Goal: Book appointment/travel/reservation

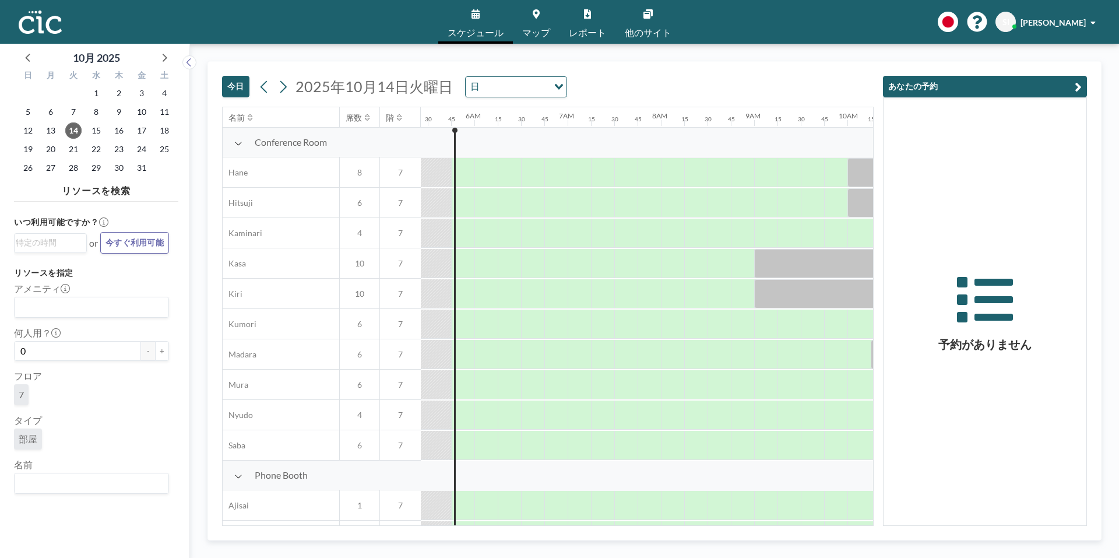
scroll to position [0, 513]
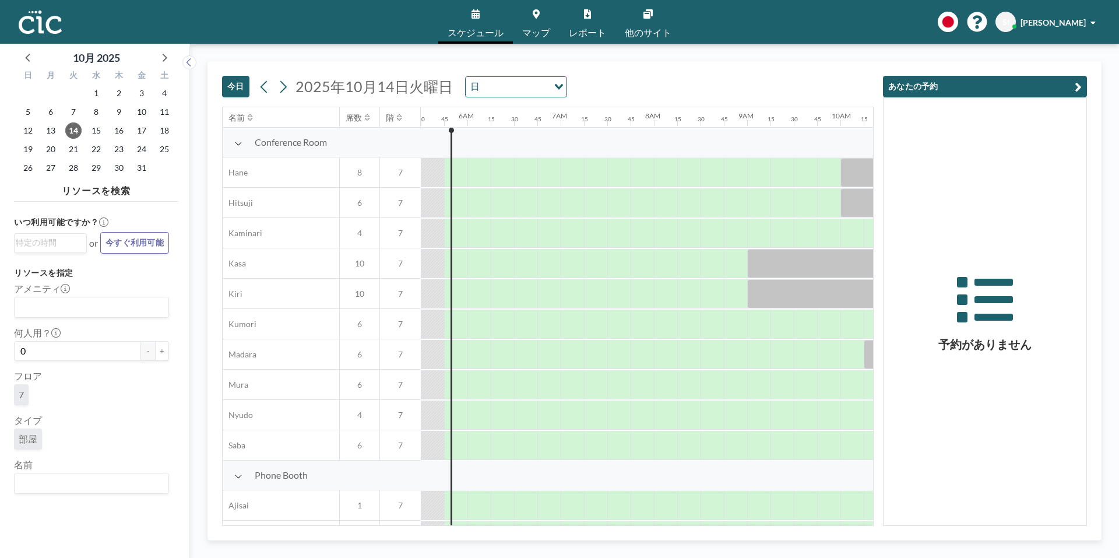
click at [101, 309] on input "Search for option" at bounding box center [89, 307] width 146 height 15
click at [82, 332] on li "Camera" at bounding box center [88, 328] width 147 height 17
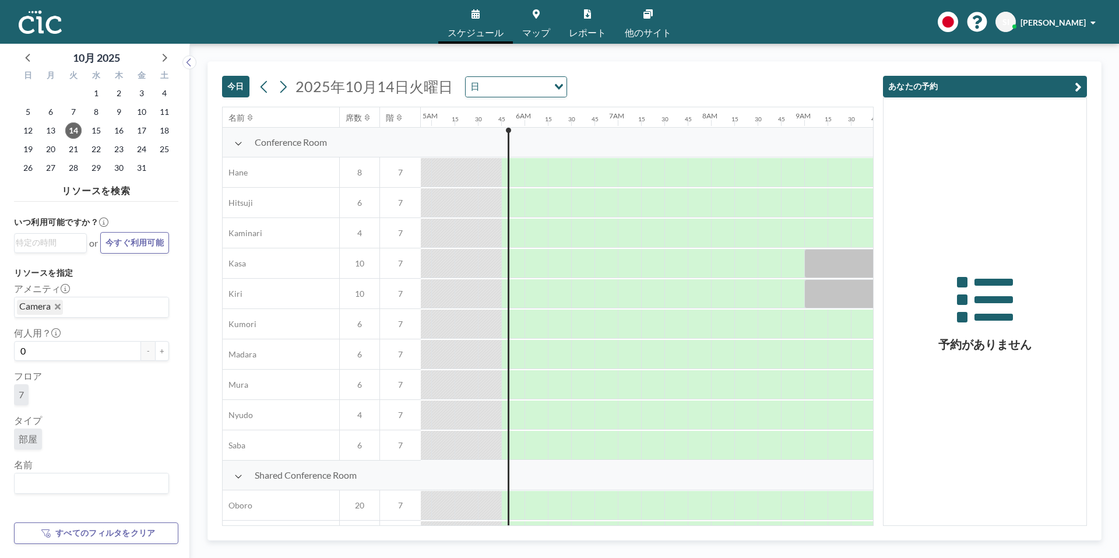
scroll to position [0, 513]
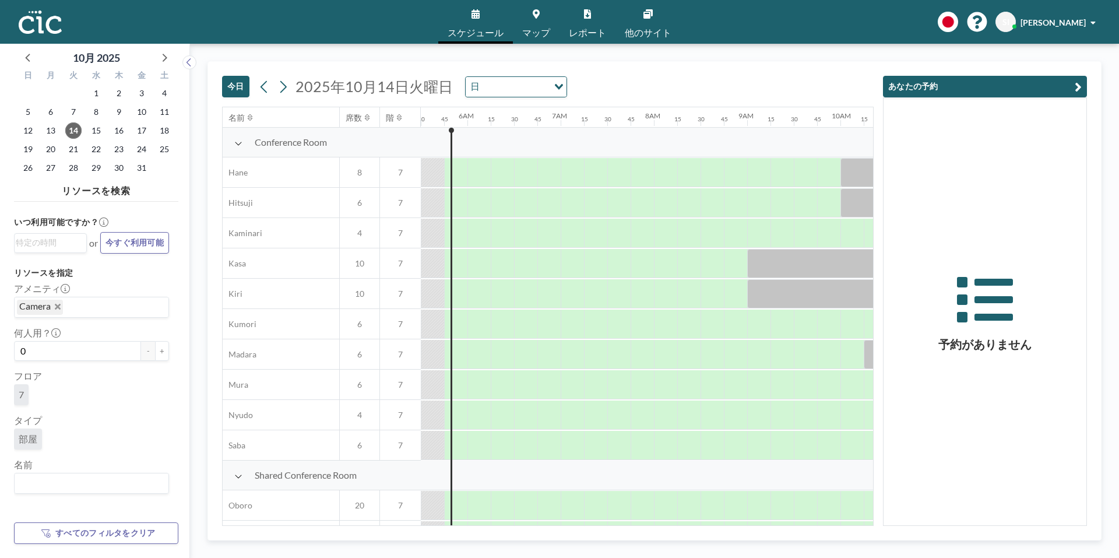
click at [534, 26] on link "マップ" at bounding box center [536, 22] width 47 height 44
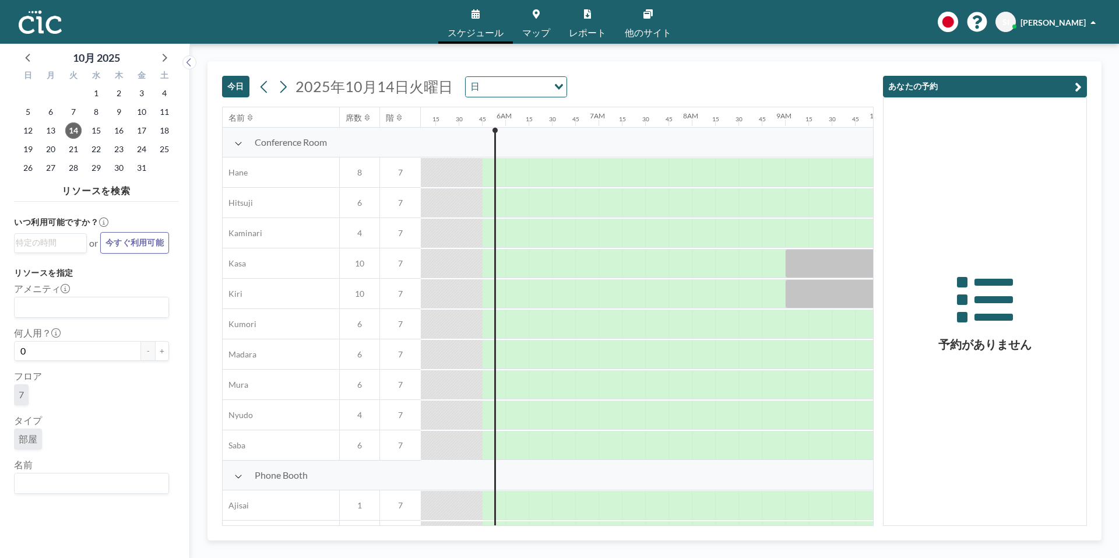
scroll to position [0, 513]
